Goal: Information Seeking & Learning: Find specific fact

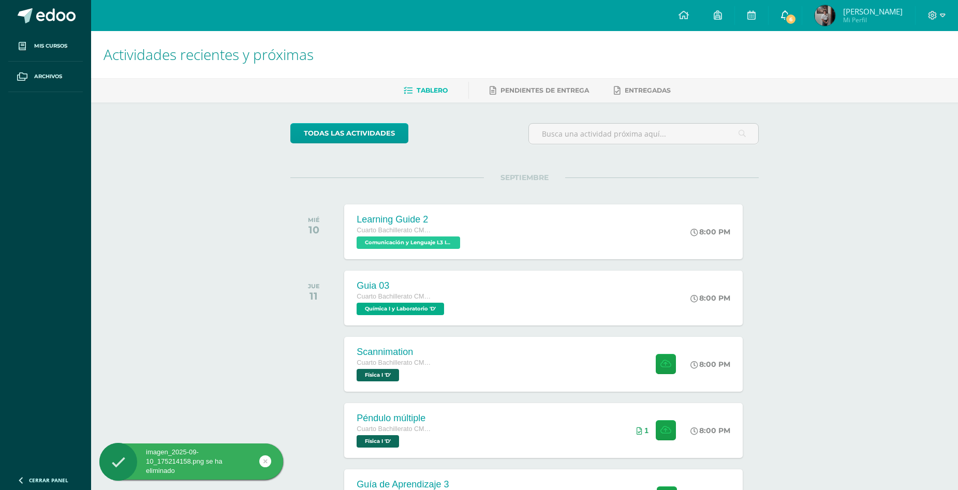
click at [789, 15] on icon at bounding box center [785, 14] width 8 height 9
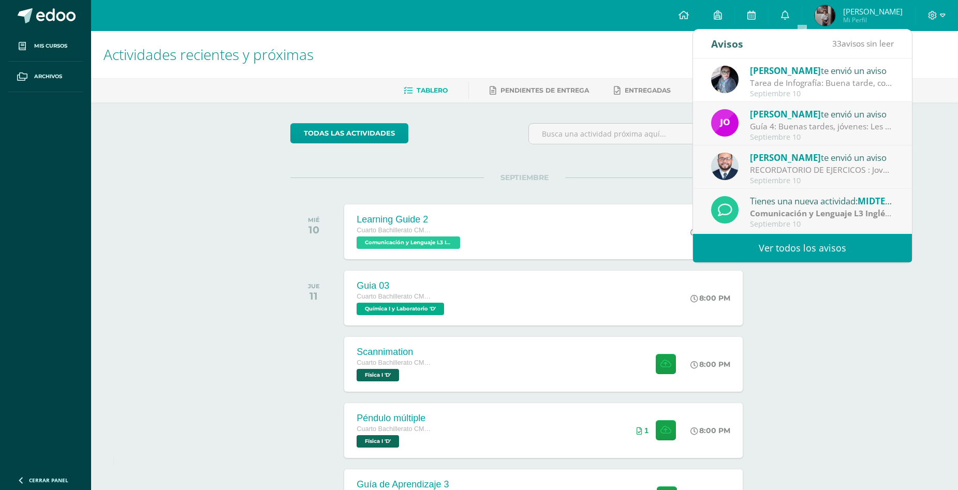
click at [818, 242] on link "Ver todos los avisos" at bounding box center [802, 248] width 219 height 28
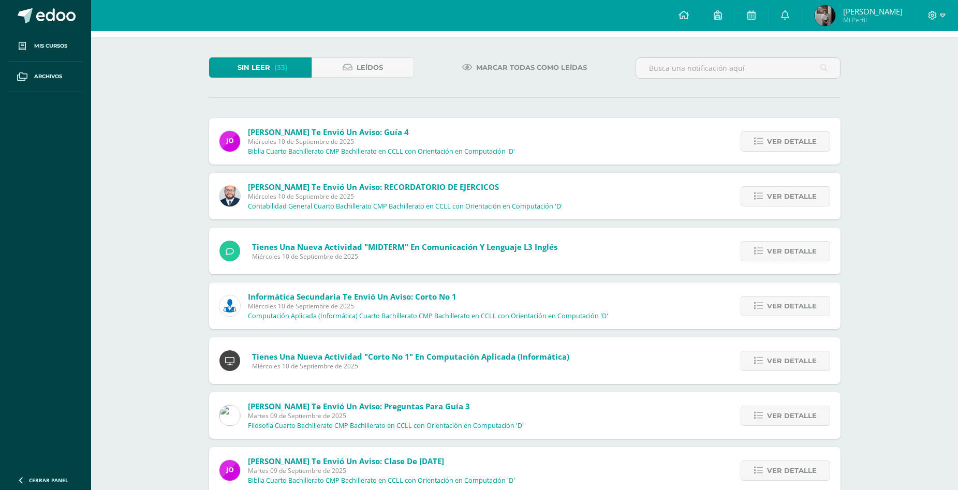
scroll to position [155, 0]
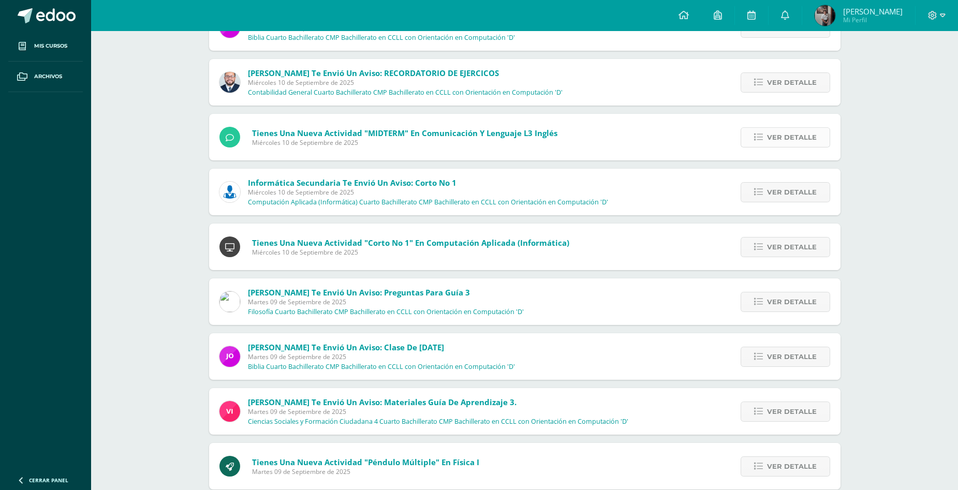
click at [770, 146] on span "Ver detalle" at bounding box center [792, 137] width 50 height 19
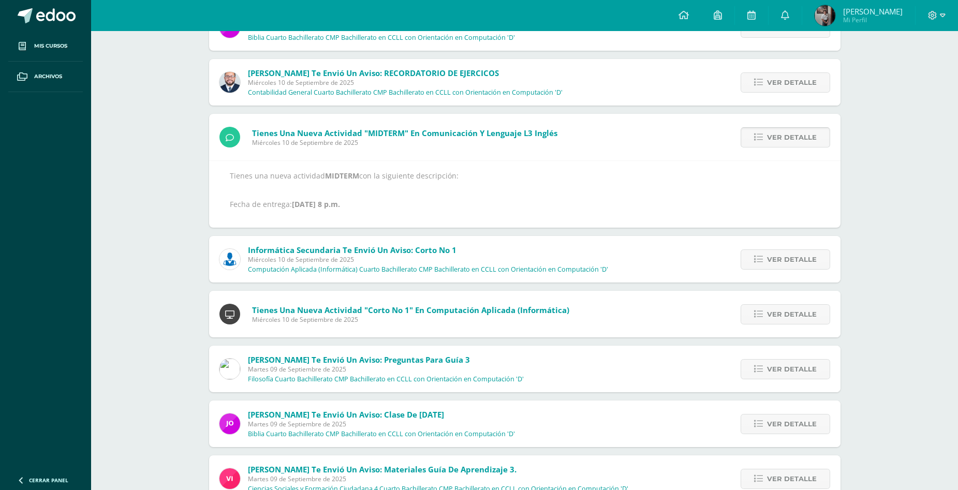
click at [770, 146] on span "Ver detalle" at bounding box center [792, 137] width 50 height 19
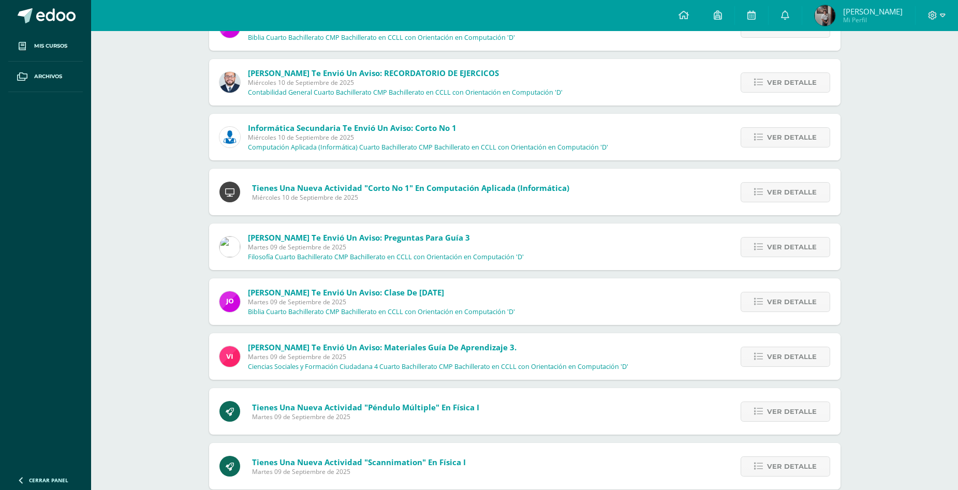
click at [784, 370] on div "Ver detalle" at bounding box center [782, 356] width 115 height 47
click at [786, 357] on span "Ver detalle" at bounding box center [792, 356] width 50 height 19
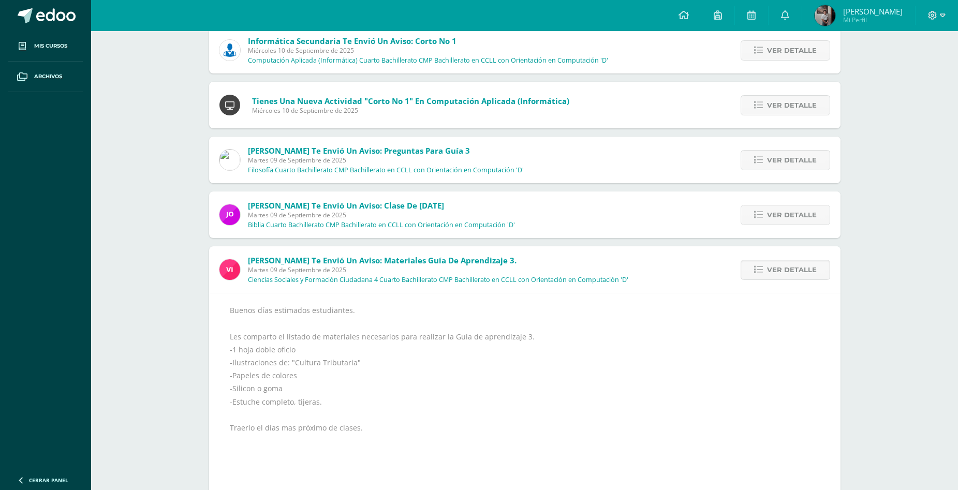
scroll to position [259, 0]
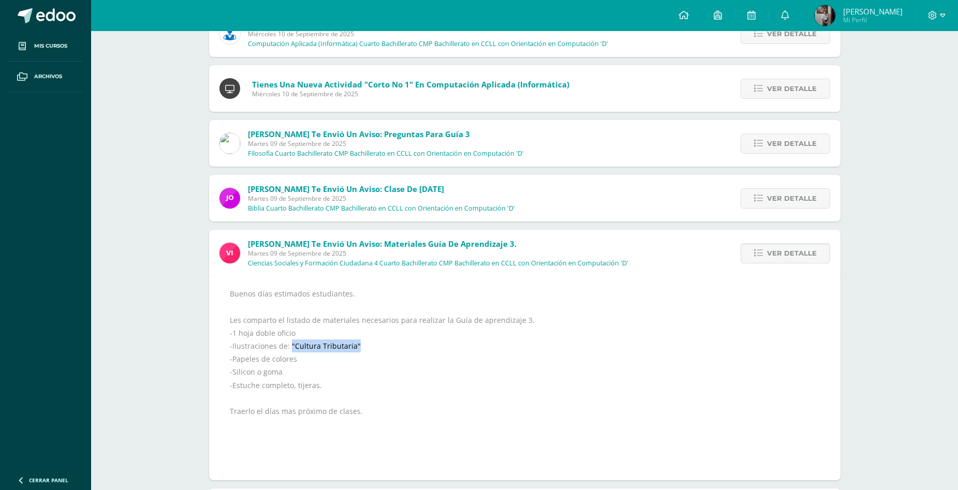
drag, startPoint x: 360, startPoint y: 346, endPoint x: 289, endPoint y: 348, distance: 70.9
click at [289, 348] on div "Buenos días estimados estudiantes. Les comparto el listado de materiales necesa…" at bounding box center [525, 378] width 590 height 183
copy div ""Cultura Tributaria""
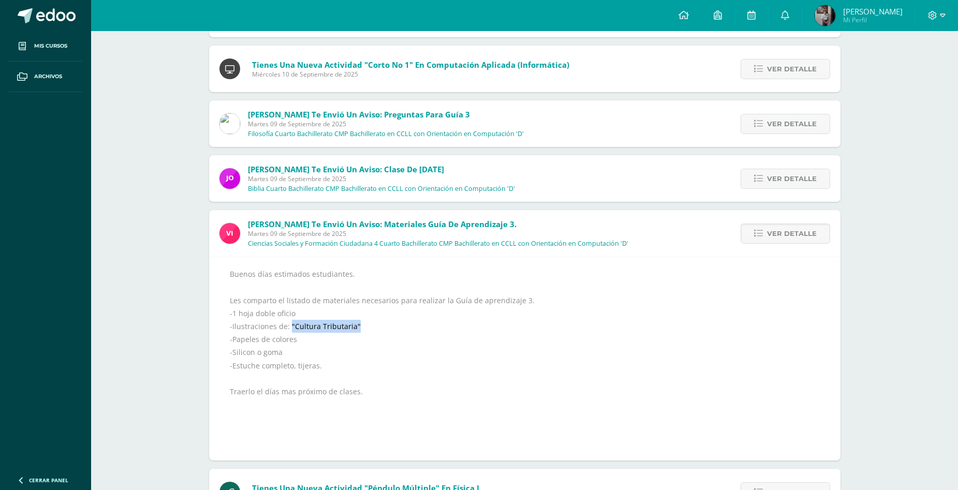
scroll to position [414, 0]
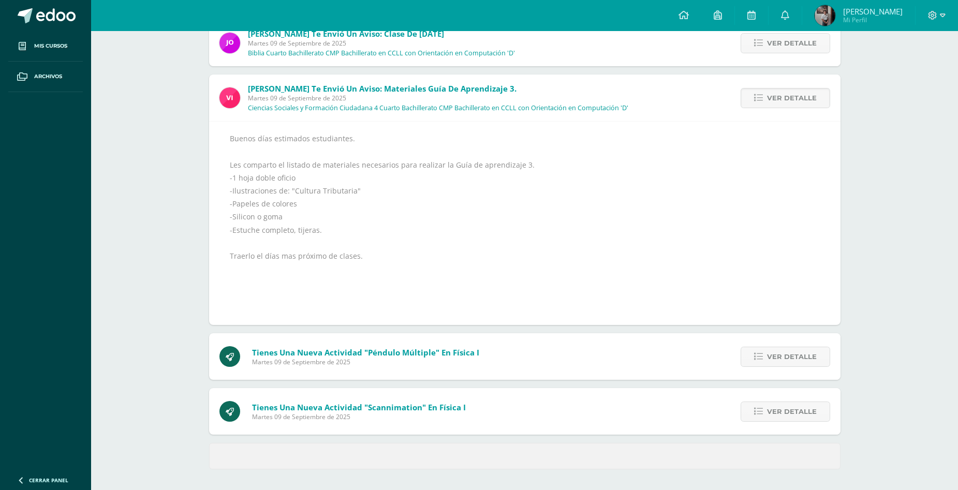
click at [257, 84] on span "Vivian te envió un aviso: Materiales Guía de aprendizaje 3." at bounding box center [382, 88] width 269 height 10
click at [233, 102] on img at bounding box center [229, 97] width 21 height 21
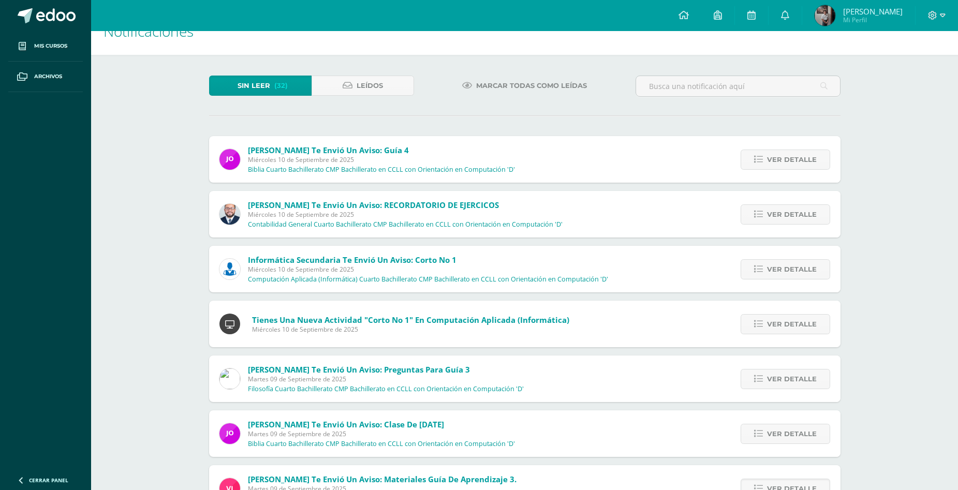
scroll to position [52, 0]
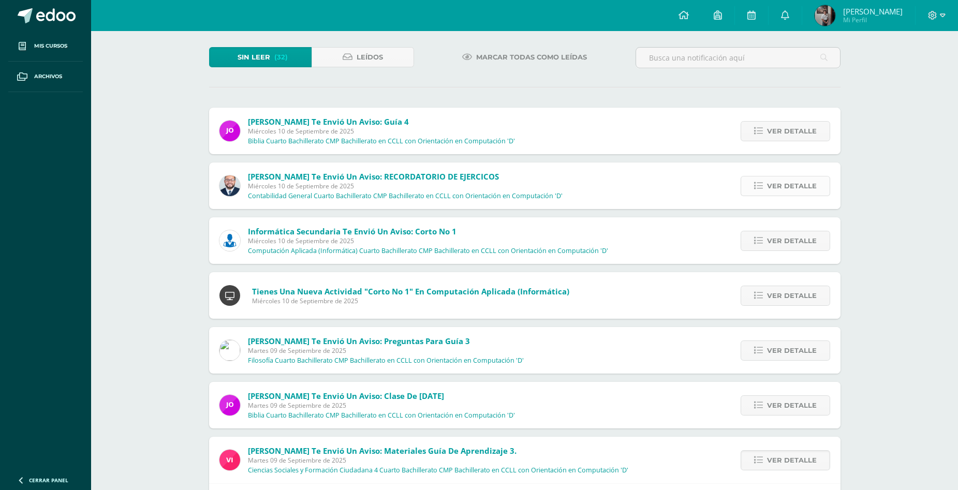
click at [781, 189] on span "Ver detalle" at bounding box center [792, 185] width 50 height 19
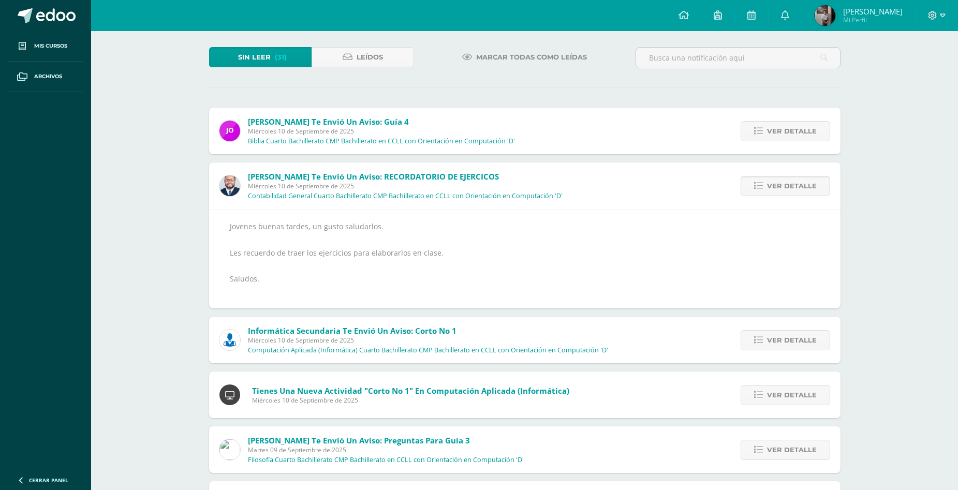
click at [237, 178] on img at bounding box center [229, 185] width 21 height 21
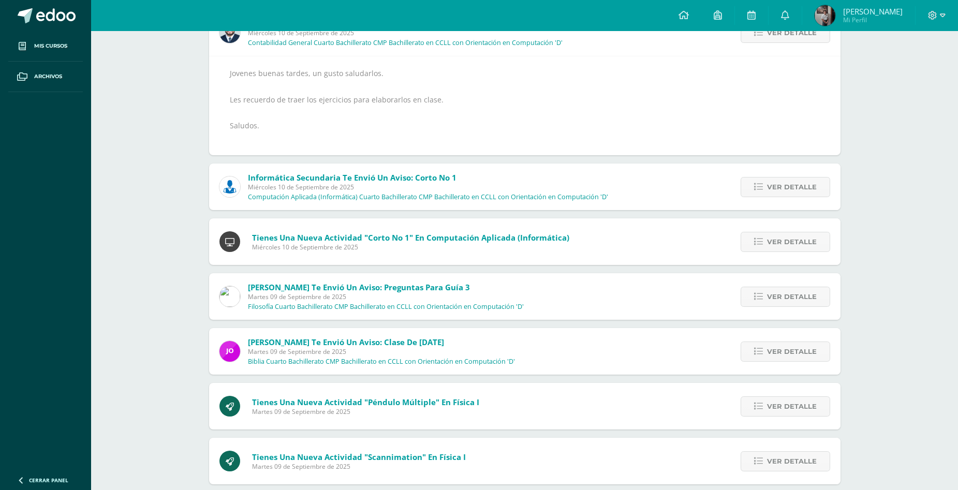
scroll to position [207, 0]
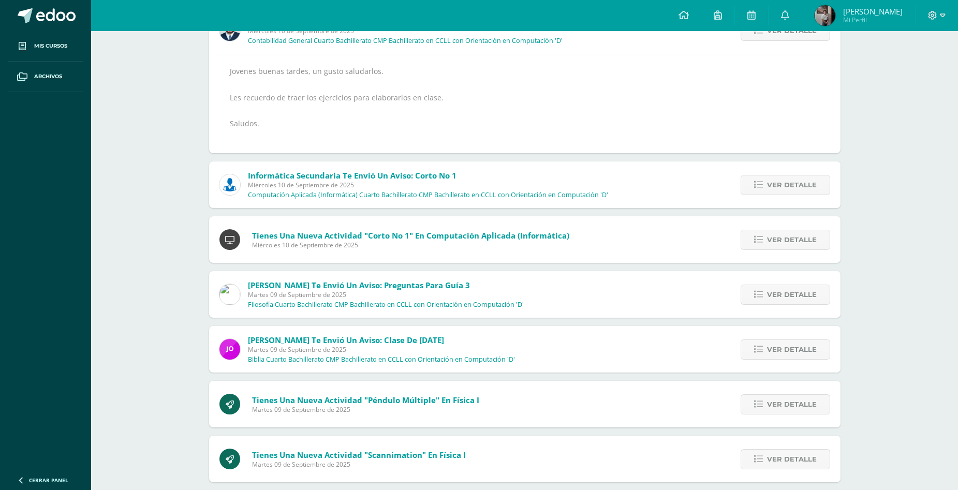
click at [813, 171] on div "Ver detalle" at bounding box center [782, 184] width 115 height 47
click at [809, 175] on span "Ver detalle" at bounding box center [792, 184] width 50 height 19
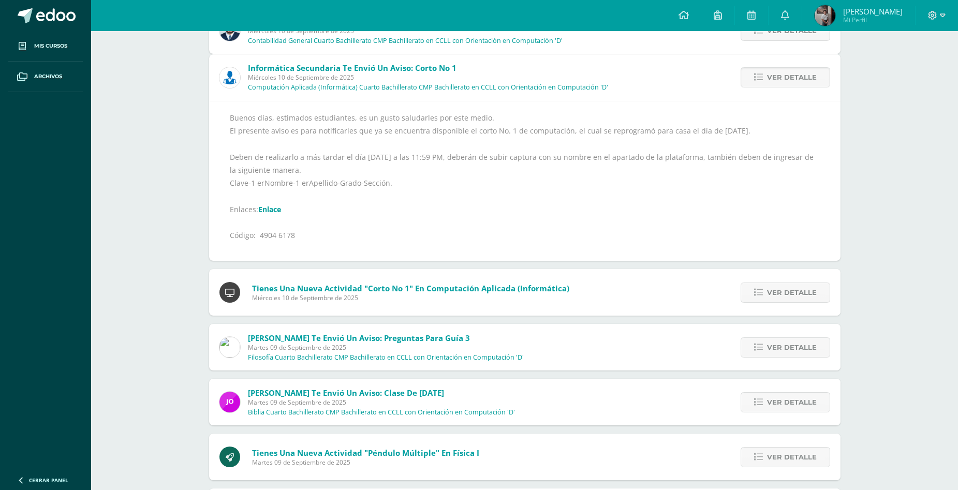
scroll to position [160, 0]
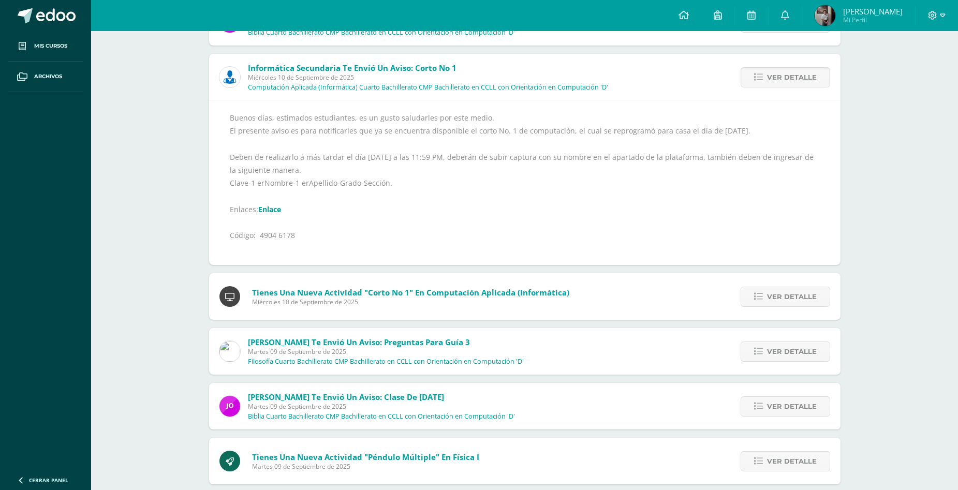
click at [229, 81] on img at bounding box center [229, 77] width 21 height 21
click at [223, 83] on img at bounding box center [229, 77] width 21 height 21
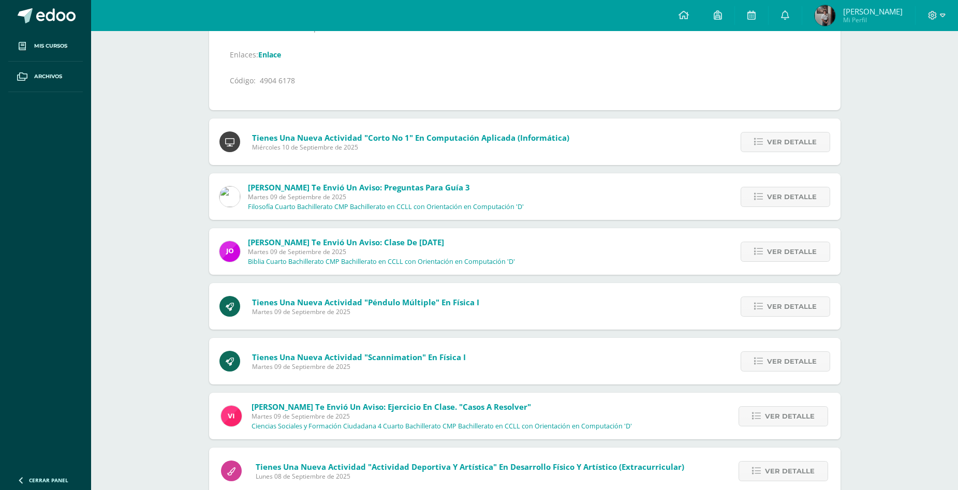
scroll to position [316, 0]
click at [234, 197] on img at bounding box center [229, 196] width 21 height 21
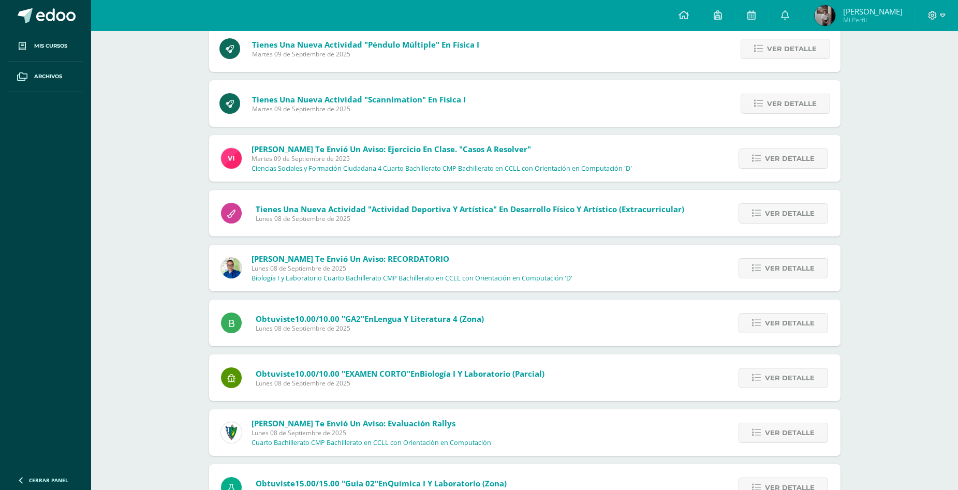
scroll to position [575, 0]
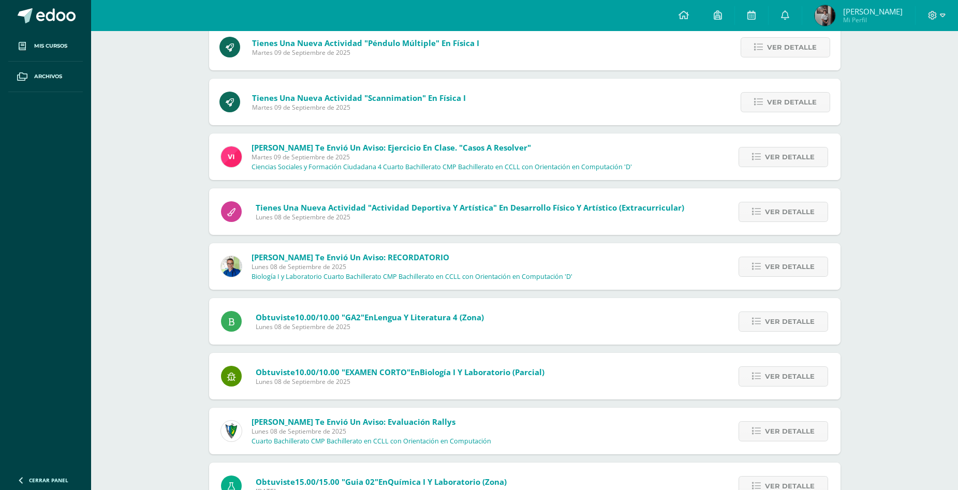
click at [230, 263] on img at bounding box center [231, 266] width 21 height 21
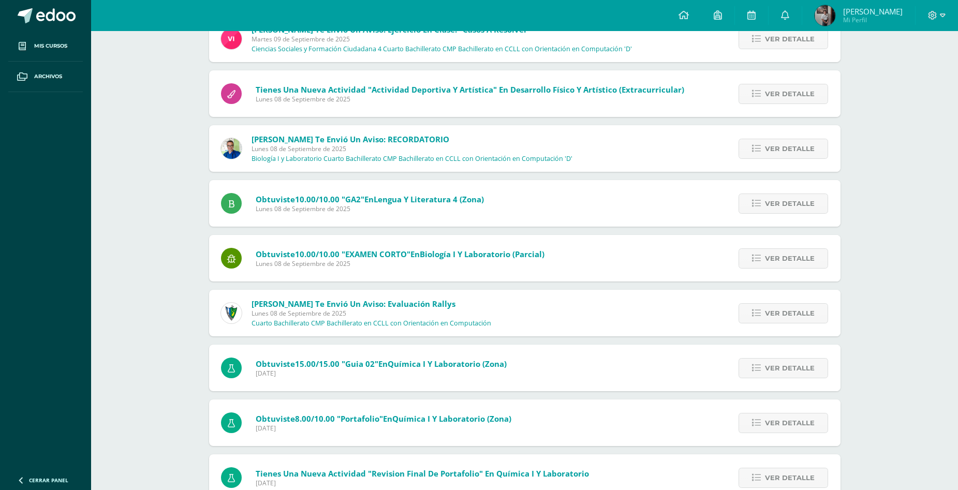
scroll to position [678, 0]
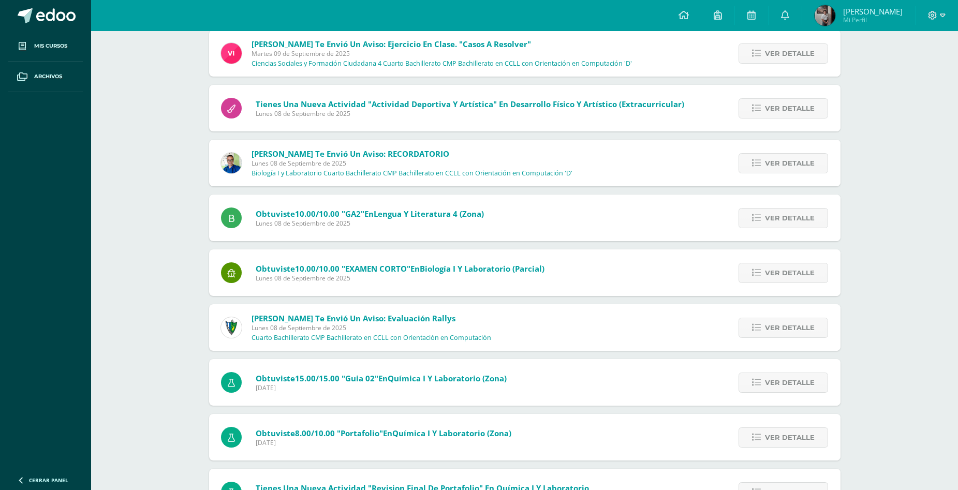
click at [232, 327] on img at bounding box center [231, 327] width 21 height 21
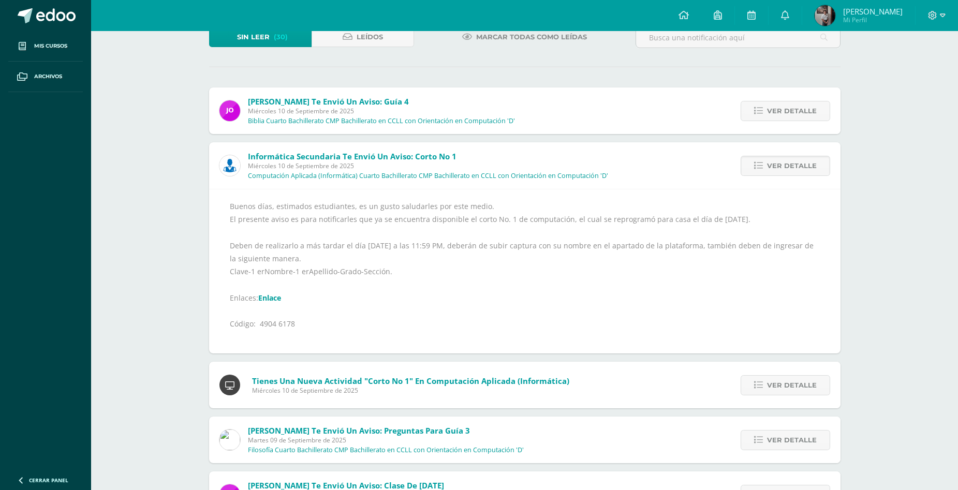
scroll to position [0, 0]
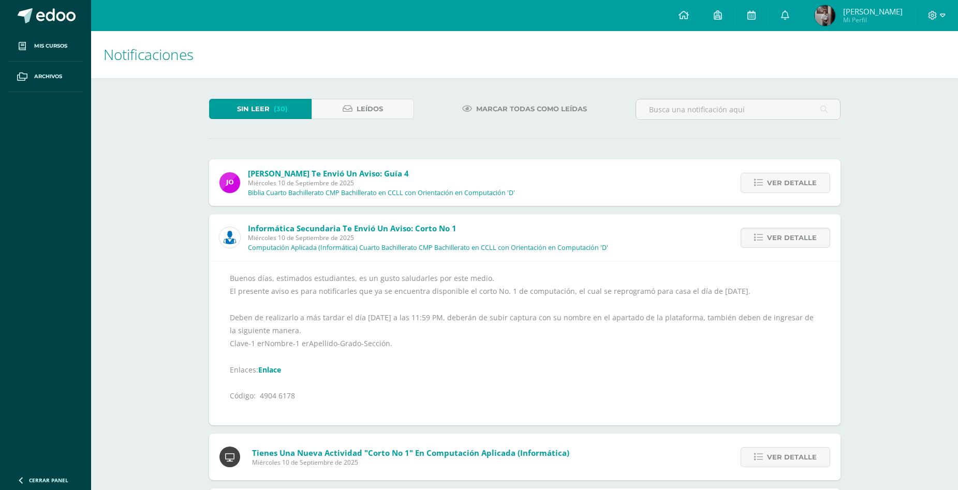
click at [232, 178] on img at bounding box center [229, 182] width 21 height 21
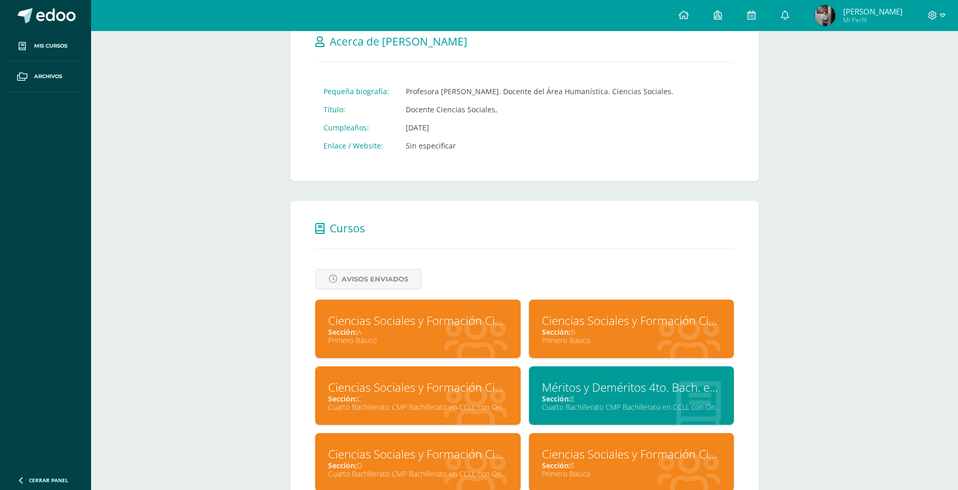
scroll to position [104, 0]
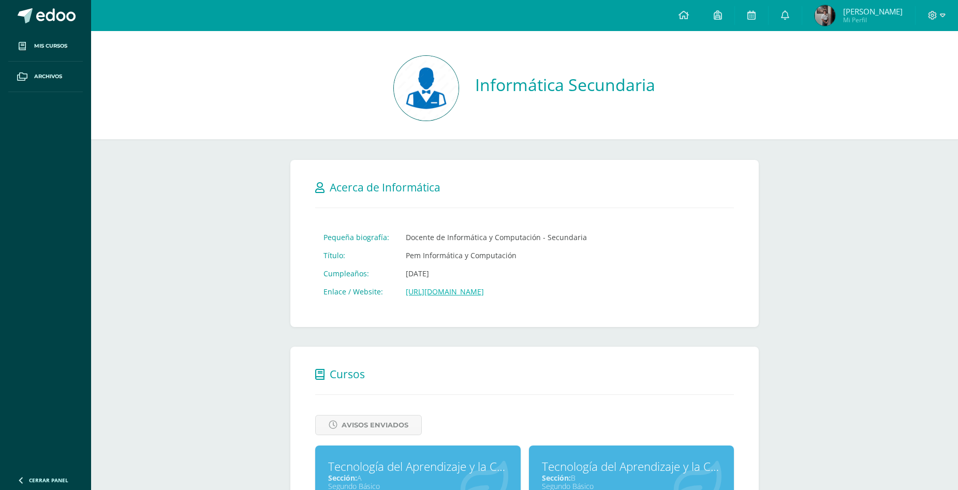
click at [475, 292] on link "https://www.compufacil123.com" at bounding box center [445, 292] width 78 height 10
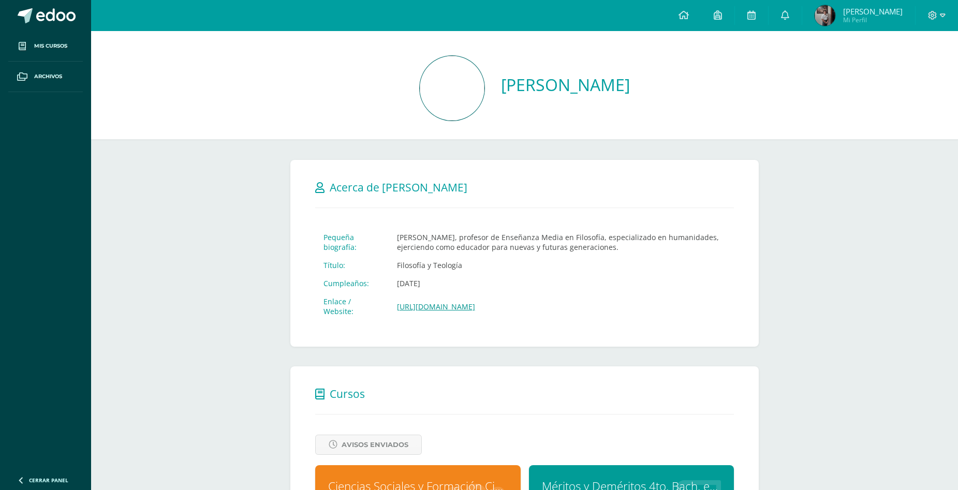
click at [441, 285] on td "Oct. 30, 1985" at bounding box center [561, 283] width 345 height 18
drag, startPoint x: 395, startPoint y: 240, endPoint x: 661, endPoint y: 251, distance: 265.7
click at [661, 251] on td "Celso Casiano Osorio Alvarez, profesor de Enseñanza Media en Filosofía, especia…" at bounding box center [561, 242] width 345 height 28
click at [660, 271] on td "Filosofía y Teología" at bounding box center [561, 265] width 345 height 18
drag, startPoint x: 442, startPoint y: 281, endPoint x: 387, endPoint y: 286, distance: 55.6
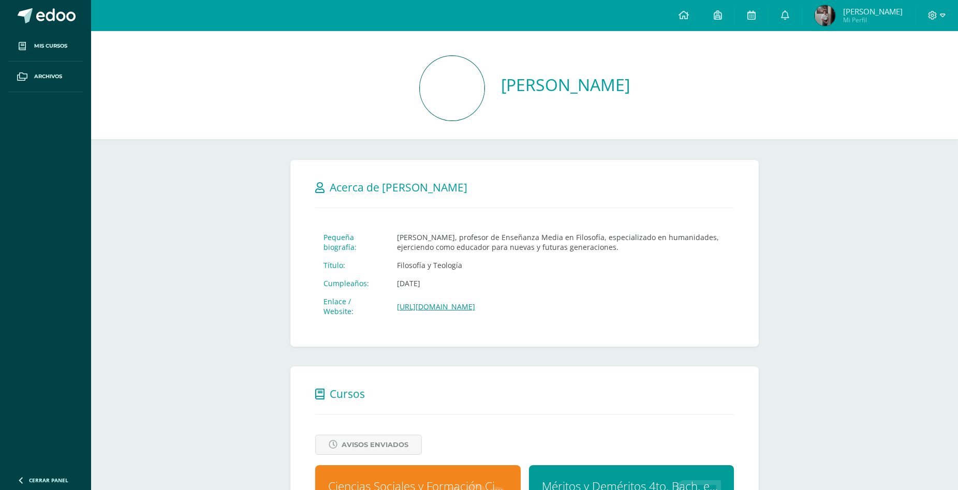
click at [389, 286] on td "Oct. 30, 1985" at bounding box center [561, 283] width 345 height 18
click at [378, 302] on td "Enlace / Website:" at bounding box center [351, 306] width 73 height 28
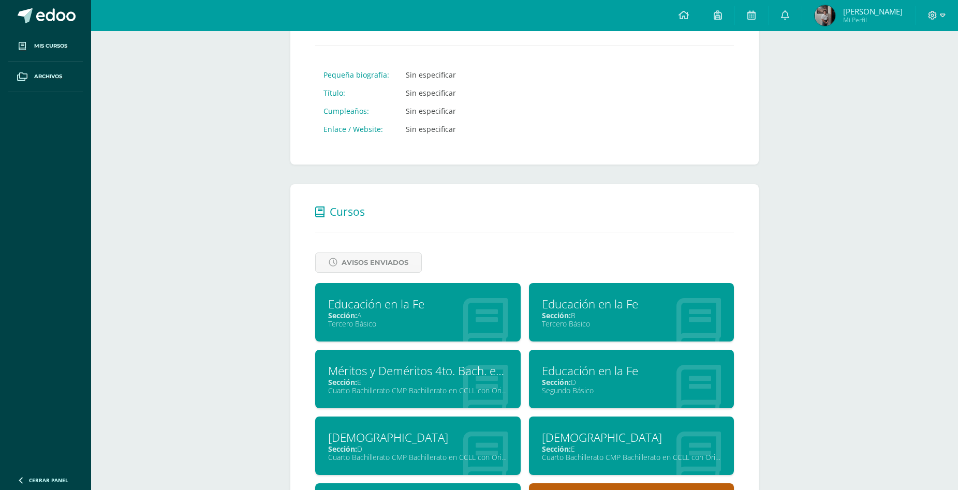
scroll to position [362, 0]
